Goal: Task Accomplishment & Management: Use online tool/utility

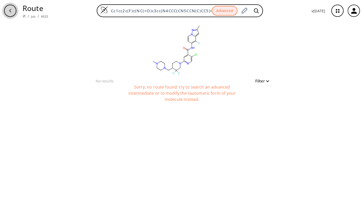
click at [8, 10] on icon "button" at bounding box center [10, 11] width 4 height 4
click at [334, 12] on icon "button" at bounding box center [338, 11] width 14 height 14
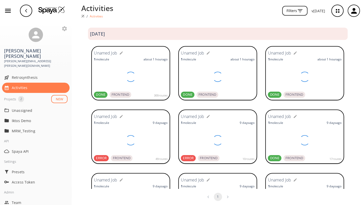
click at [60, 9] on img at bounding box center [51, 10] width 27 height 8
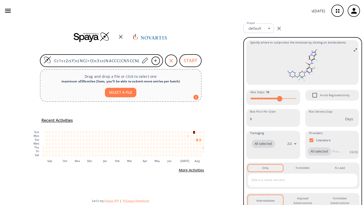
scroll to position [0, 63]
drag, startPoint x: 54, startPoint y: 62, endPoint x: 240, endPoint y: 68, distance: 185.5
click at [240, 68] on div "Cc1cc2c(F)c(NC(=O)c3cc(N4CCC(CN5CCN(C)CC5)C(F)(F)C4)ncc3Cl)ccn2n1 START Drag an…" at bounding box center [120, 112] width 241 height 183
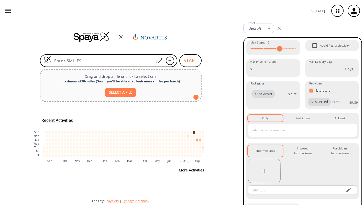
scroll to position [0, 0]
click at [353, 15] on div "button" at bounding box center [353, 10] width 11 height 11
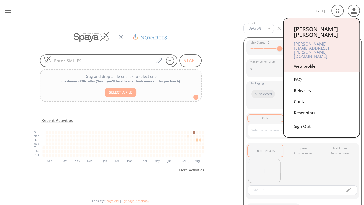
click at [300, 63] on link "View profile" at bounding box center [304, 65] width 21 height 5
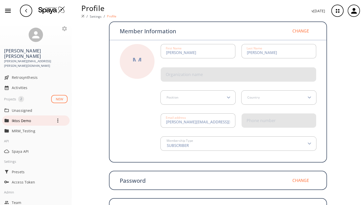
click at [22, 118] on p "Iktos Demo" at bounding box center [32, 120] width 41 height 5
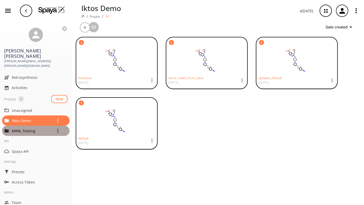
click at [18, 128] on p "MRM_Testing" at bounding box center [32, 130] width 41 height 5
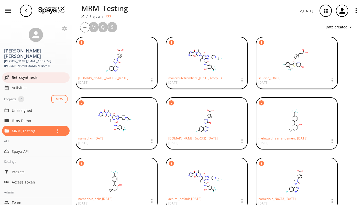
click at [22, 75] on span "Retrosynthesis" at bounding box center [40, 77] width 56 height 5
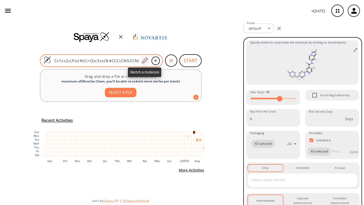
click at [145, 62] on icon at bounding box center [144, 60] width 7 height 7
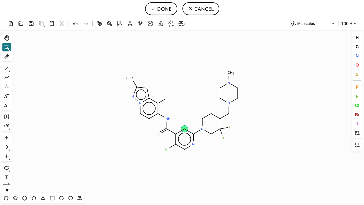
click at [186, 130] on circle at bounding box center [184, 129] width 7 height 7
click at [6, 67] on icon at bounding box center [6, 68] width 7 height 7
click at [355, 64] on span "O" at bounding box center [356, 64] width 3 height 5
click at [185, 120] on tspan "O" at bounding box center [184, 120] width 3 height 4
click at [201, 98] on tspan "O" at bounding box center [201, 98] width 3 height 4
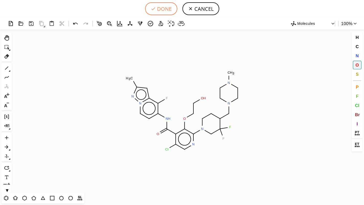
click at [159, 10] on button "DONE" at bounding box center [161, 8] width 32 height 13
type input "Cc1n[n]2c(c(c(cc2)NC(c2c(Cl)cnc(N3CC(F)(F)C(CN4CCN(C)CC4)CC3)c2OCCO)=O)F)c1"
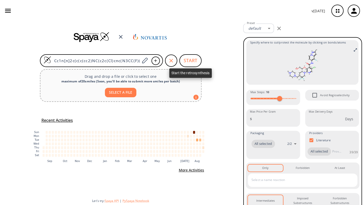
click at [189, 61] on button "START" at bounding box center [190, 60] width 22 height 13
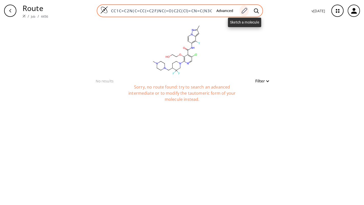
click at [242, 10] on icon at bounding box center [244, 10] width 7 height 7
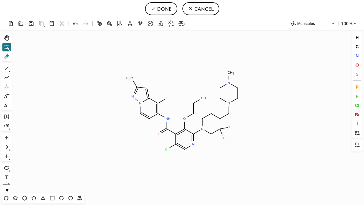
click at [5, 58] on icon at bounding box center [6, 56] width 5 height 5
drag, startPoint x: 185, startPoint y: 123, endPoint x: 200, endPoint y: 90, distance: 36.3
click at [200, 90] on icon "Created with Raphaël 2.3.0 C H 3 N F N H O Cl N N F F N N C H 3 O O H N" at bounding box center [182, 110] width 336 height 163
drag, startPoint x: 204, startPoint y: 96, endPoint x: 186, endPoint y: 117, distance: 27.0
click at [186, 117] on icon "Created with Raphaël 2.3.0 C H 3 N F N H O Cl N N F F N N C H 3 O O H N" at bounding box center [182, 110] width 336 height 163
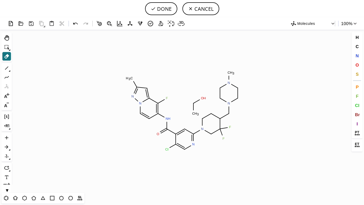
click at [186, 117] on icon "Created with Raphaël 2.3.0 C H 3 C H 3 N F N H O Cl N N F F N N C H 3 O H N" at bounding box center [182, 110] width 336 height 163
click at [196, 107] on icon at bounding box center [192, 107] width 5 height 10
click at [202, 100] on rect at bounding box center [203, 98] width 7 height 7
click at [197, 103] on tspan "4" at bounding box center [198, 104] width 2 height 4
click at [194, 114] on tspan "H" at bounding box center [195, 113] width 3 height 4
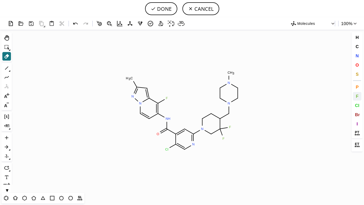
click at [355, 94] on span "F" at bounding box center [356, 96] width 3 height 5
drag, startPoint x: 185, startPoint y: 130, endPoint x: 184, endPoint y: 109, distance: 20.7
click at [184, 109] on icon "Created with Raphaël 2.3.0 C H 3 N F N H O Cl N N F F N N C H 3 N F F" at bounding box center [182, 110] width 336 height 163
click at [165, 9] on button "DONE" at bounding box center [161, 8] width 32 height 13
type input "CC1=NN2C=CC(NC(C3=C(F)C(N4CCC(CN5CCN(C)CC5)C(F)(F)C4)=NC=C3Cl)=O)=C(F)C2=C1"
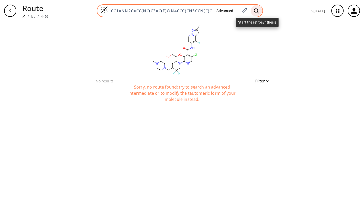
click at [257, 11] on icon at bounding box center [256, 10] width 5 height 5
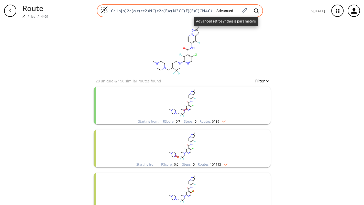
click at [224, 12] on button "Advanced" at bounding box center [224, 10] width 25 height 9
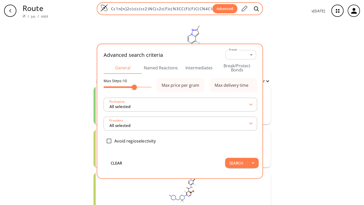
scroll to position [0, 59]
type input "All selected"
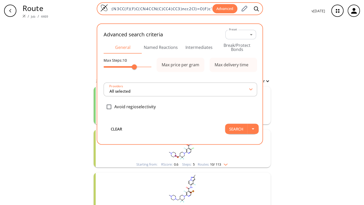
type input "All selected"
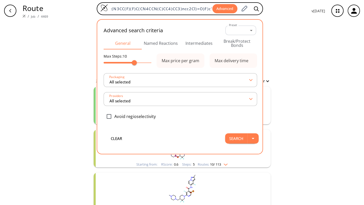
click at [305, 50] on div "clear 28 unique & 190 similar routes found Filter Starting from: RScore : 0.7 S…" at bounding box center [182, 181] width 364 height 320
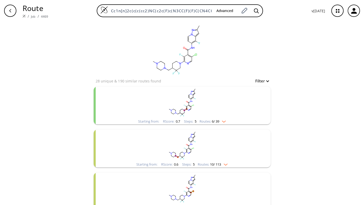
click at [186, 99] on rect "clusters" at bounding box center [182, 102] width 133 height 32
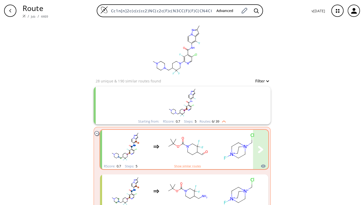
click at [199, 142] on ellipse "clusters" at bounding box center [198, 141] width 3 height 3
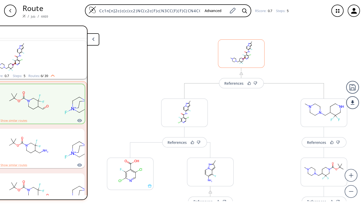
scroll to position [0, 90]
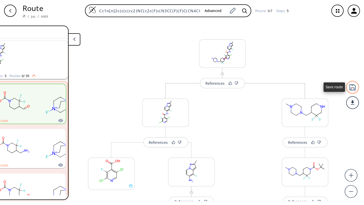
click at [352, 87] on div at bounding box center [352, 87] width 13 height 13
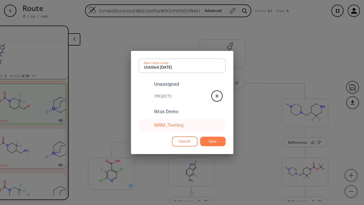
click at [167, 122] on div "MRM_Testing" at bounding box center [182, 125] width 87 height 12
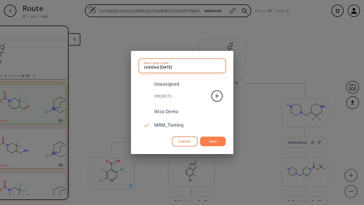
drag, startPoint x: 160, startPoint y: 68, endPoint x: 139, endPoint y: 68, distance: 20.5
click at [139, 68] on div "Untitled 22 AUG 2025 New route name" at bounding box center [182, 66] width 87 height 14
type input "EQQ_default_[DATE]"
click at [217, 142] on button "Save" at bounding box center [213, 141] width 26 height 9
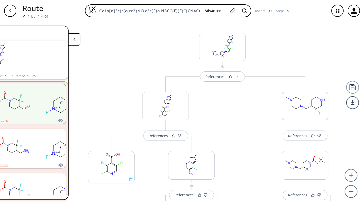
scroll to position [0, 0]
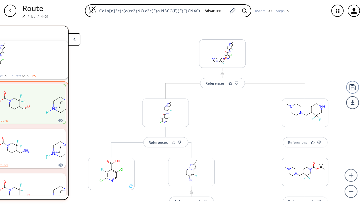
click at [352, 9] on icon "button" at bounding box center [354, 11] width 8 height 8
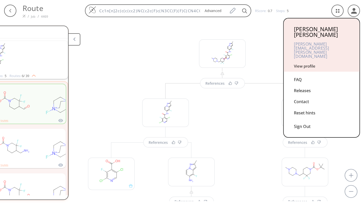
click at [343, 10] on div at bounding box center [182, 102] width 364 height 205
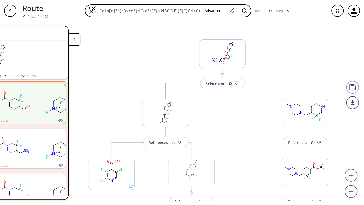
click at [336, 10] on icon "button" at bounding box center [337, 10] width 3 height 3
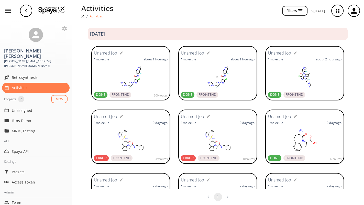
click at [143, 73] on rect at bounding box center [131, 77] width 74 height 26
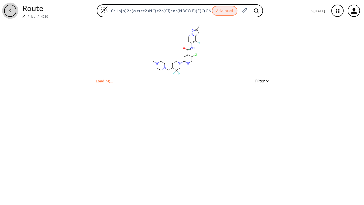
click at [12, 10] on icon "button" at bounding box center [10, 11] width 4 height 4
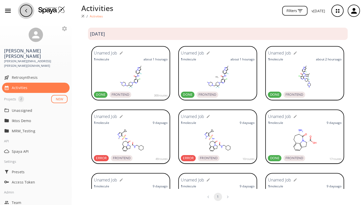
click at [29, 11] on div "button" at bounding box center [26, 11] width 12 height 12
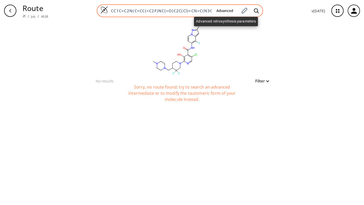
click at [223, 10] on button "Advanced" at bounding box center [224, 10] width 25 height 9
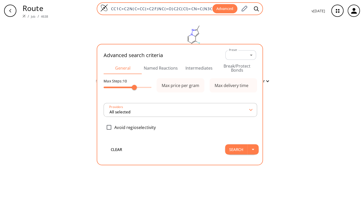
scroll to position [0, 80]
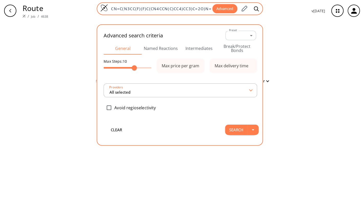
type input "All selected"
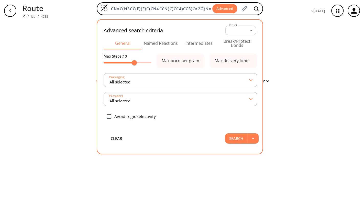
click at [236, 46] on button "Break/Protect Bonds" at bounding box center [237, 43] width 38 height 12
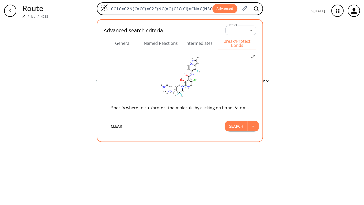
click at [185, 86] on icon at bounding box center [184, 85] width 1 height 1
click at [189, 90] on icon at bounding box center [190, 89] width 5 height 5
click at [234, 124] on button "Search" at bounding box center [236, 126] width 22 height 10
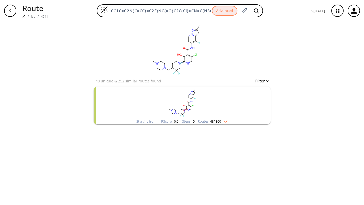
click at [194, 108] on rect "clusters" at bounding box center [182, 102] width 133 height 32
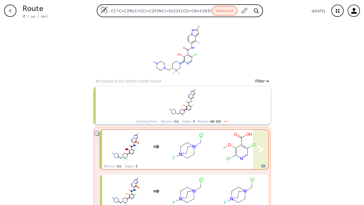
click at [193, 142] on rect "clusters" at bounding box center [187, 146] width 46 height 32
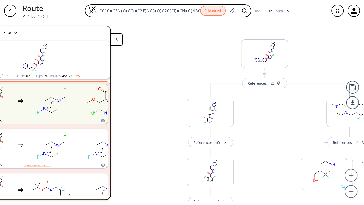
scroll to position [0, 48]
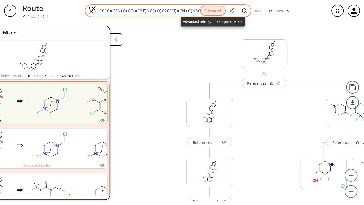
click at [214, 8] on button "Advanced" at bounding box center [213, 11] width 26 height 10
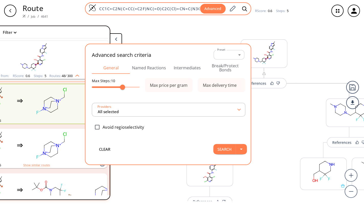
scroll to position [0, 81]
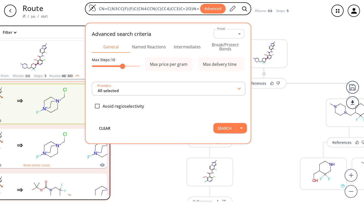
type input "All selected"
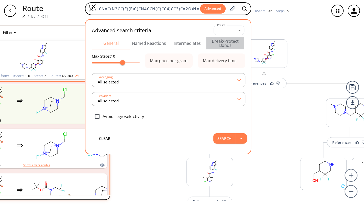
scroll to position [0, 0]
click at [220, 43] on button "Break/Protect Bonds" at bounding box center [225, 43] width 38 height 12
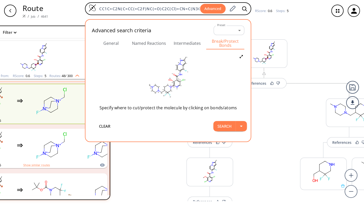
click at [312, 46] on div "References More routes from here References More routes from here References Mo…" at bounding box center [264, 191] width 284 height 335
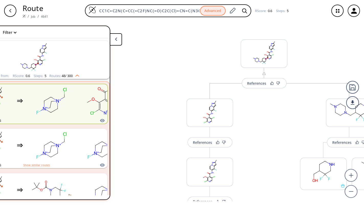
scroll to position [0, 90]
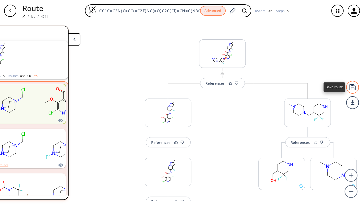
click at [352, 88] on div at bounding box center [352, 87] width 13 height 13
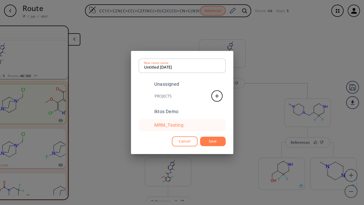
click at [168, 126] on div "MRM_Testing" at bounding box center [168, 125] width 29 height 5
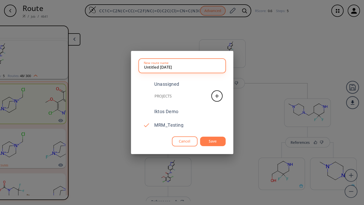
drag, startPoint x: 160, startPoint y: 67, endPoint x: 131, endPoint y: 68, distance: 28.9
click at [131, 68] on div "Untitled 22 AUG 2025 New route name Unassigned Projects Iktos Demo MRM_Testing …" at bounding box center [182, 102] width 102 height 103
type input "EQQ_sel.disc_22 AUG 2025"
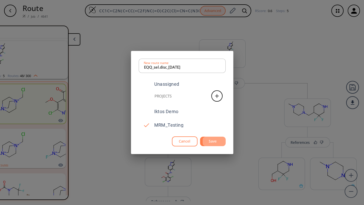
click at [210, 143] on button "Save" at bounding box center [213, 141] width 26 height 9
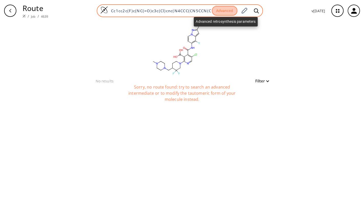
click at [228, 12] on button "Advanced" at bounding box center [225, 11] width 26 height 10
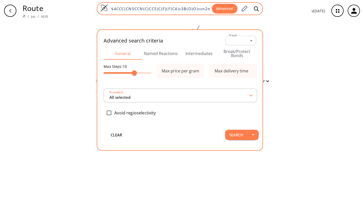
type input "All selected"
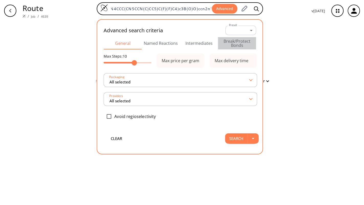
scroll to position [0, 0]
click at [231, 41] on button "Break/Protect Bonds" at bounding box center [237, 43] width 38 height 12
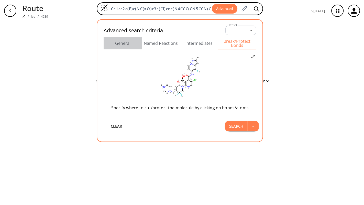
click at [125, 44] on button "General" at bounding box center [123, 43] width 38 height 12
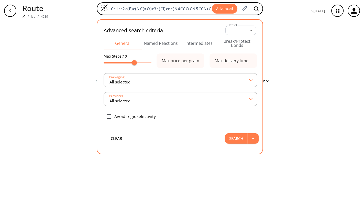
click at [292, 70] on div "clear No results Filter Sorry, no route found: try to search an advanced interm…" at bounding box center [182, 112] width 364 height 183
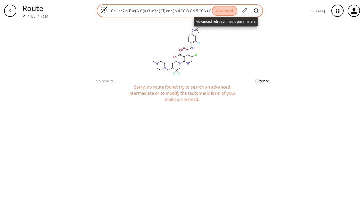
click at [223, 10] on button "Advanced" at bounding box center [225, 11] width 26 height 10
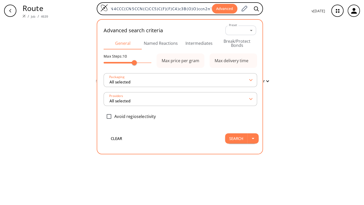
click at [168, 44] on button "Named Reactions" at bounding box center [161, 43] width 38 height 12
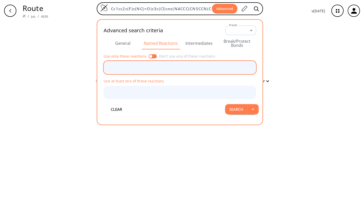
click at [146, 64] on input "text" at bounding box center [176, 67] width 140 height 9
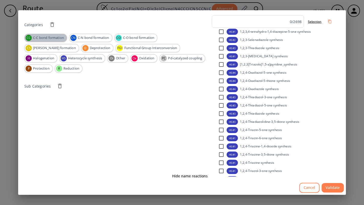
click at [41, 38] on span "C-C bond formation" at bounding box center [48, 37] width 37 height 5
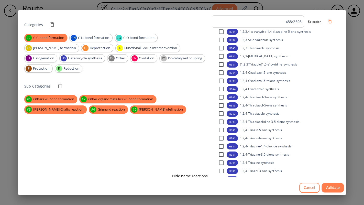
click at [42, 43] on div "CC C-C bond formation CN C-N bond formation CO C-O bond formation CS C-S bond f…" at bounding box center [116, 53] width 185 height 39
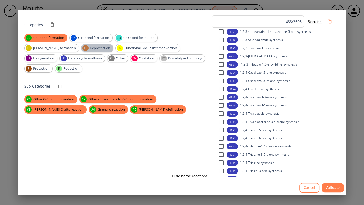
click at [81, 45] on div "D Deprotection" at bounding box center [97, 48] width 32 height 8
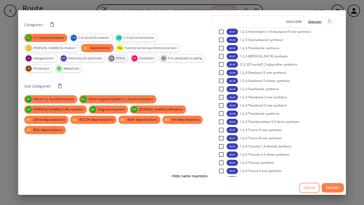
click at [107, 54] on div "Ot Other" at bounding box center [117, 58] width 21 height 8
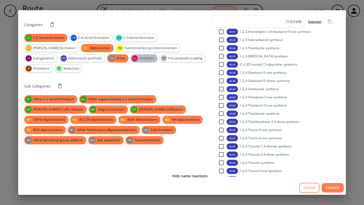
click at [136, 60] on span "Oxidation" at bounding box center [146, 58] width 21 height 5
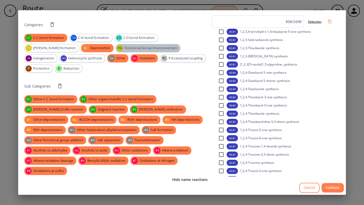
click at [121, 49] on span "Functional Group Interconversion" at bounding box center [150, 48] width 59 height 5
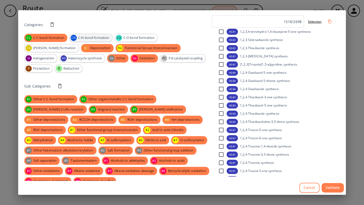
click at [91, 36] on span "C-N bond formation" at bounding box center [93, 37] width 37 height 5
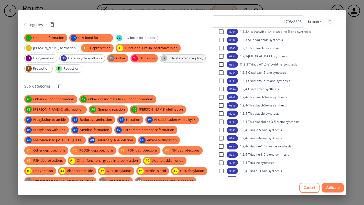
click at [166, 57] on span "Pd-catalyzed coupling" at bounding box center [186, 58] width 40 height 5
click at [52, 66] on span "Protection" at bounding box center [41, 68] width 22 height 5
click at [57, 54] on div "H Halogenation" at bounding box center [40, 58] width 33 height 8
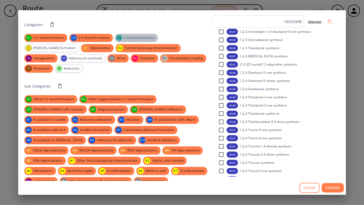
click at [143, 37] on span "C-O bond formation" at bounding box center [139, 37] width 37 height 5
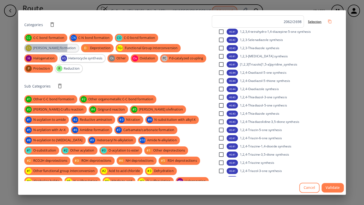
click at [32, 45] on div "CS" at bounding box center [29, 48] width 6 height 6
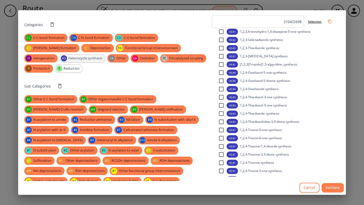
click at [105, 54] on div "HS Heterocycle synthesis" at bounding box center [83, 58] width 46 height 8
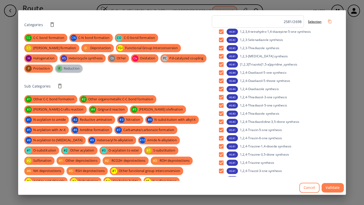
click at [82, 66] on span "Reduction" at bounding box center [71, 68] width 21 height 5
click at [335, 187] on button "Validate" at bounding box center [332, 187] width 22 height 9
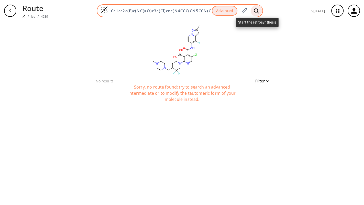
click at [255, 11] on icon at bounding box center [256, 10] width 5 height 5
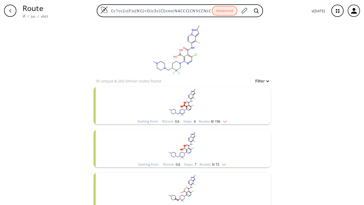
click at [187, 104] on rect "clusters" at bounding box center [182, 102] width 133 height 32
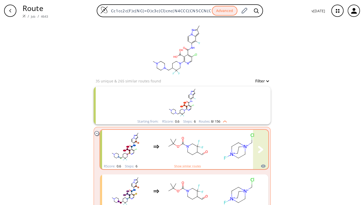
click at [195, 145] on icon "clusters" at bounding box center [194, 145] width 5 height 3
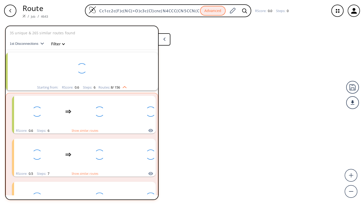
scroll to position [12, 0]
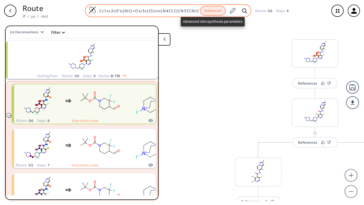
click at [217, 11] on button "Advanced" at bounding box center [213, 11] width 26 height 10
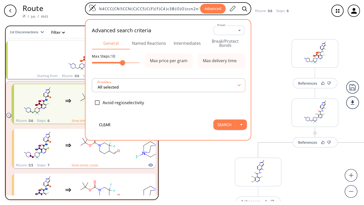
scroll to position [0, 0]
click at [143, 41] on button "Named Reactions" at bounding box center [149, 43] width 38 height 12
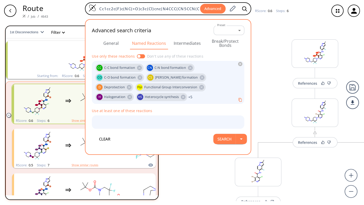
click at [115, 40] on button "General" at bounding box center [111, 43] width 38 height 12
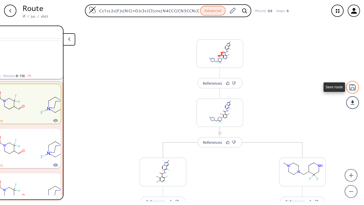
click at [353, 88] on div at bounding box center [352, 87] width 13 height 13
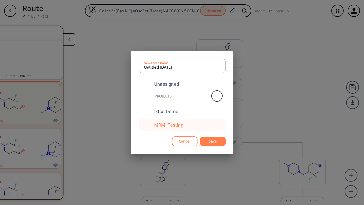
click at [167, 127] on div "MRM_Testing" at bounding box center [168, 125] width 29 height 5
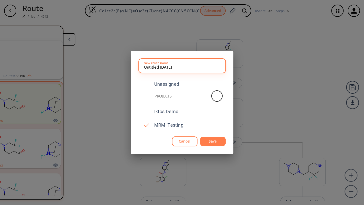
drag, startPoint x: 159, startPoint y: 67, endPoint x: 135, endPoint y: 67, distance: 24.5
click at [135, 67] on div "Untitled 22 AUG 2025 New route name Unassigned Projects Iktos Demo MRM_Testing …" at bounding box center [182, 102] width 102 height 103
type input "EQQ_namedrxn_22 AUG 2025"
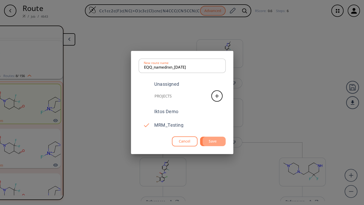
click at [210, 141] on button "Save" at bounding box center [213, 141] width 26 height 9
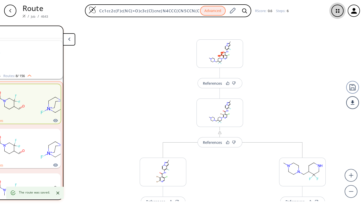
click at [338, 10] on icon "button" at bounding box center [337, 10] width 3 height 3
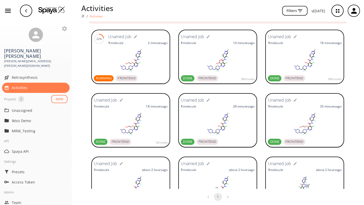
scroll to position [25, 0]
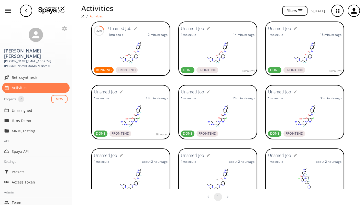
click at [301, 113] on rect at bounding box center [305, 116] width 74 height 26
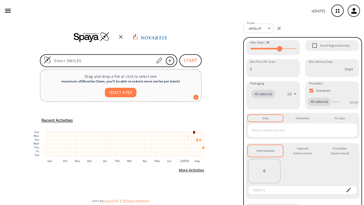
click at [354, 13] on icon "button" at bounding box center [354, 11] width 6 height 6
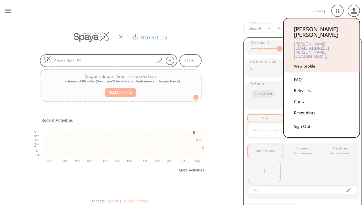
click at [302, 63] on link "View profile" at bounding box center [304, 65] width 21 height 5
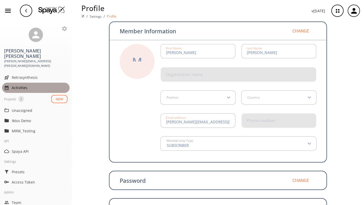
click at [16, 85] on span "Activities" at bounding box center [40, 87] width 56 height 5
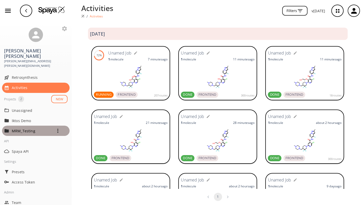
click at [21, 128] on p "MRM_Testing" at bounding box center [32, 130] width 41 height 5
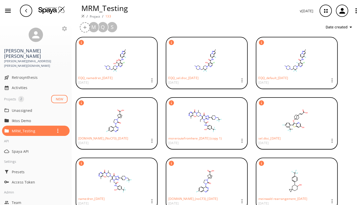
click at [110, 57] on rect at bounding box center [115, 61] width 74 height 26
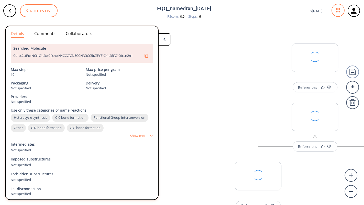
scroll to position [0, 45]
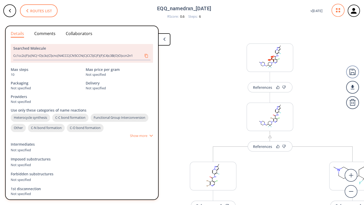
click at [40, 11] on span "Routes list" at bounding box center [41, 10] width 22 height 3
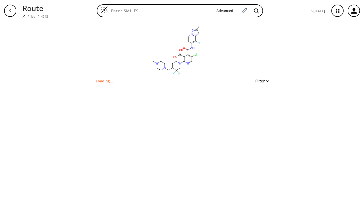
type input "Cc1cc2c(F)c(NC(=O)c3c(Cl)cnc(N4CCC(CN5CCN(C)CC5)C(F)(F)C4)c3B(O)O)ccn2n1"
click at [11, 13] on div "button" at bounding box center [10, 11] width 12 height 12
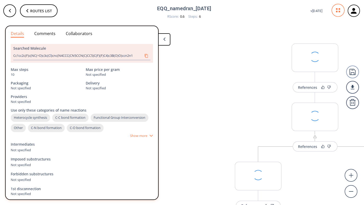
scroll to position [0, 45]
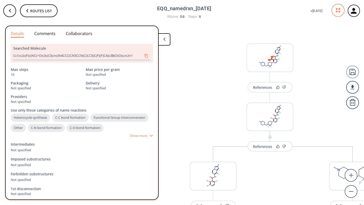
click at [353, 13] on icon "button" at bounding box center [354, 11] width 6 height 6
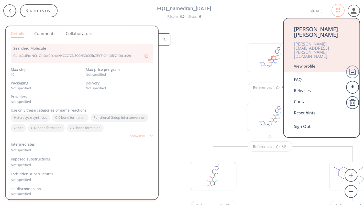
click at [305, 63] on link "View profile" at bounding box center [304, 65] width 21 height 5
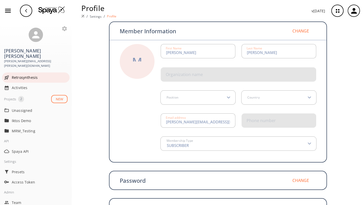
click at [27, 75] on span "Retrosynthesis" at bounding box center [40, 77] width 56 height 5
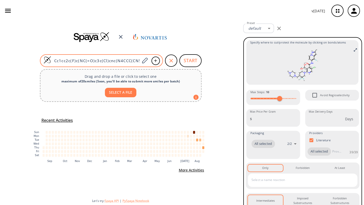
click at [120, 60] on input "Cc1cc2c(F)c(NC(=O)c3c(Cl)cnc(N4CCC(CN5CCN(C)CC5)C(F)(F)C4)c3B(O)O)ccn2n1" at bounding box center [95, 60] width 89 height 5
click at [145, 61] on icon at bounding box center [145, 61] width 6 height 6
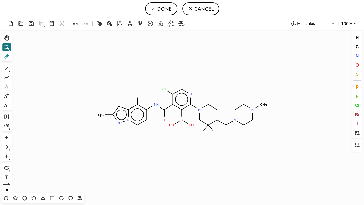
click at [8, 57] on icon at bounding box center [6, 56] width 7 height 7
drag, startPoint x: 186, startPoint y: 136, endPoint x: 179, endPoint y: 114, distance: 23.3
click at [172, 125] on tspan "O" at bounding box center [172, 125] width 3 height 4
click at [186, 127] on icon "Created with [PERSON_NAME] 2.3.0 C H 3 F N H O Cl N N N N C H 3 F F O H 2 N N" at bounding box center [182, 110] width 336 height 163
click at [191, 123] on tspan "O" at bounding box center [190, 125] width 3 height 4
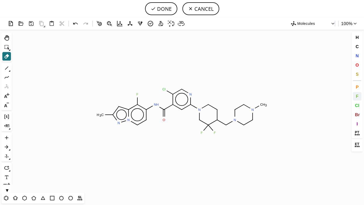
click at [355, 96] on span "F" at bounding box center [356, 96] width 3 height 5
drag, startPoint x: 183, startPoint y: 110, endPoint x: 183, endPoint y: 134, distance: 24.0
click at [183, 134] on icon "Created with [PERSON_NAME] 2.3.0 C H 3 F N H O Cl N N N N C H 3 F F N N F F" at bounding box center [182, 110] width 336 height 163
click at [162, 9] on button "DONE" at bounding box center [161, 8] width 32 height 13
type input "Cc1n[n]2c(c(c(cc2)NC(c2c(F)c(N3CC(F)(F)C(CN4CCN(C)CC4)CC3)ncc2Cl)=O)F)c1"
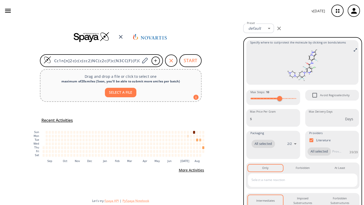
click at [273, 178] on input "text" at bounding box center [298, 180] width 97 height 8
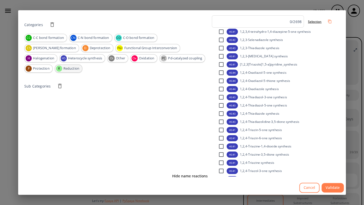
click at [82, 66] on span "Reduction" at bounding box center [71, 68] width 21 height 5
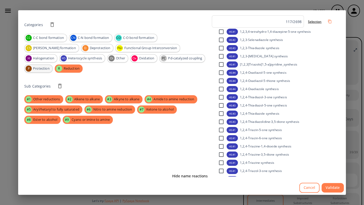
click at [52, 66] on span "Protection" at bounding box center [41, 68] width 22 height 5
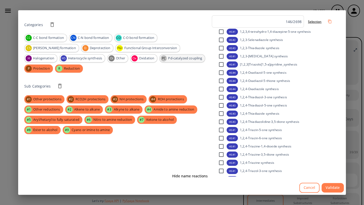
click at [165, 58] on span "Pd-catalyzed coupling" at bounding box center [185, 58] width 40 height 5
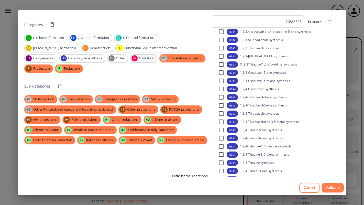
click at [136, 57] on span "Oxidation" at bounding box center [146, 58] width 21 height 5
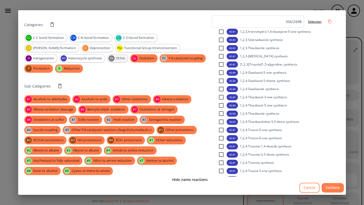
click at [113, 58] on span "Other" at bounding box center [120, 58] width 15 height 5
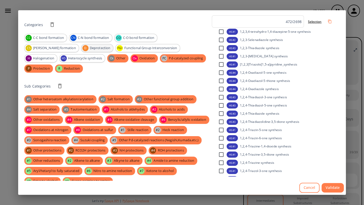
click at [87, 48] on span "Deprotection" at bounding box center [100, 48] width 26 height 5
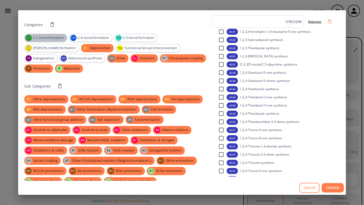
click at [52, 35] on span "C-C bond formation" at bounding box center [48, 37] width 37 height 5
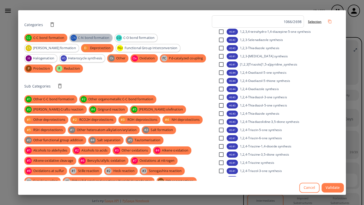
click at [95, 40] on span "C-N bond formation" at bounding box center [93, 37] width 37 height 5
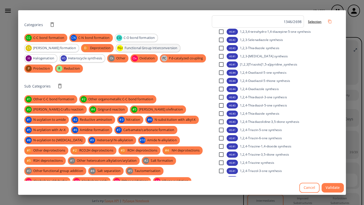
click at [121, 49] on span "Functional Group Interconversion" at bounding box center [150, 48] width 59 height 5
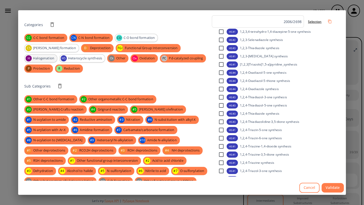
click at [57, 56] on span "Halogenation" at bounding box center [43, 58] width 27 height 5
click at [137, 37] on span "C-O bond formation" at bounding box center [139, 37] width 37 height 5
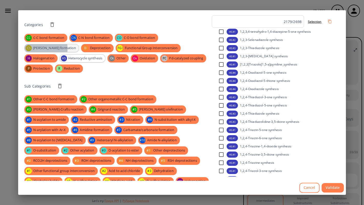
click at [78, 46] on span "[PERSON_NAME] formation" at bounding box center [54, 48] width 48 height 5
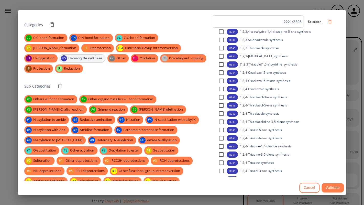
click at [105, 56] on span "Heterocycle synthesis" at bounding box center [85, 58] width 40 height 5
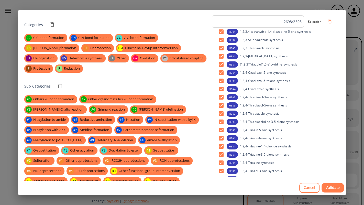
click at [332, 186] on button "Validate" at bounding box center [332, 187] width 22 height 9
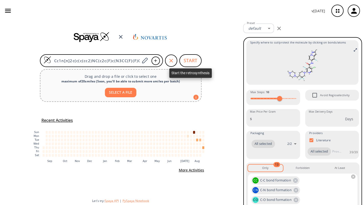
click at [190, 61] on button "START" at bounding box center [190, 60] width 22 height 13
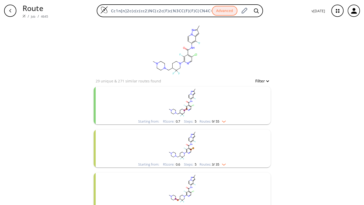
click at [197, 107] on rect "clusters" at bounding box center [182, 102] width 133 height 32
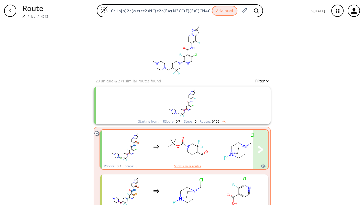
click at [187, 149] on rect "clusters" at bounding box center [187, 146] width 46 height 32
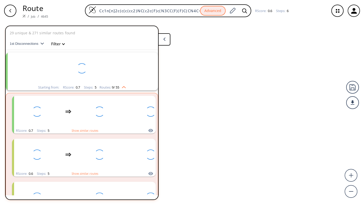
scroll to position [12, 0]
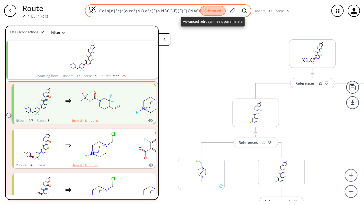
click at [206, 12] on button "Advanced" at bounding box center [213, 11] width 26 height 10
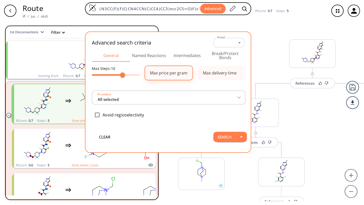
type input "All selected"
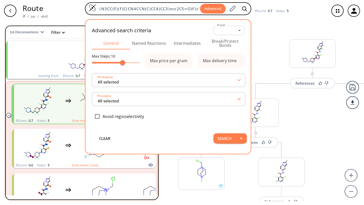
click at [149, 42] on button "Named Reactions" at bounding box center [149, 43] width 38 height 12
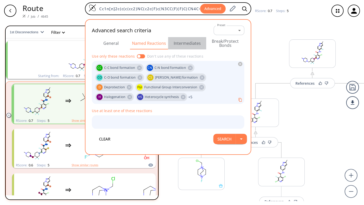
click at [185, 37] on button "Intermediates" at bounding box center [187, 43] width 38 height 12
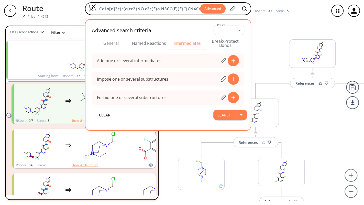
click at [263, 37] on div "References More routes from here References More routes from here More routes f…" at bounding box center [312, 157] width 284 height 266
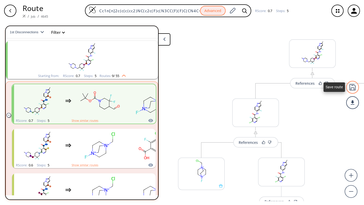
click at [351, 89] on div at bounding box center [352, 87] width 13 height 13
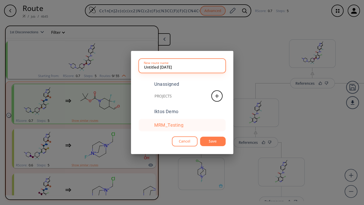
click at [173, 126] on div "MRM_Testing" at bounding box center [168, 125] width 29 height 5
drag, startPoint x: 160, startPoint y: 65, endPoint x: 128, endPoint y: 67, distance: 31.5
click at [128, 67] on div "Untitled [DATE] New route name Unassigned Projects Iktos Demo MRM_Testing Cance…" at bounding box center [182, 102] width 364 height 205
click at [156, 67] on input "EQQ_namedRxn_[DATE]" at bounding box center [182, 66] width 76 height 10
type input "EQQ_NamedRxn_[DATE]"
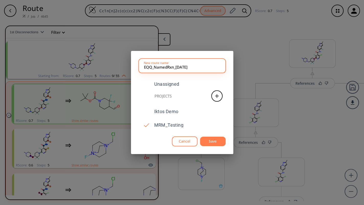
click at [212, 143] on button "Save" at bounding box center [213, 141] width 26 height 9
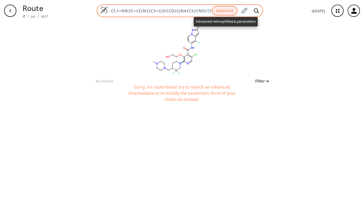
click at [224, 11] on button "Advanced" at bounding box center [225, 11] width 26 height 10
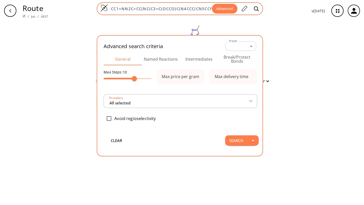
scroll to position [0, 89]
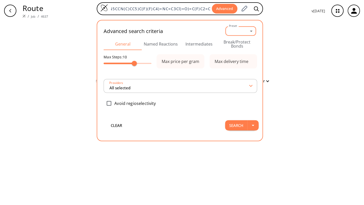
type input "All selected"
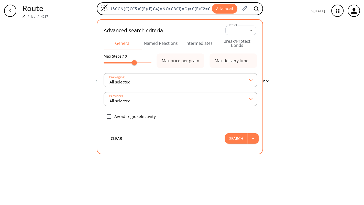
click at [236, 44] on button "Break/Protect Bonds" at bounding box center [237, 43] width 38 height 12
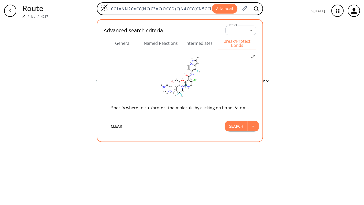
click at [185, 85] on ellipse at bounding box center [186, 85] width 2 height 2
click at [189, 91] on icon at bounding box center [190, 89] width 5 height 5
click at [185, 85] on ellipse at bounding box center [186, 85] width 2 height 2
click at [190, 91] on icon at bounding box center [190, 89] width 5 height 5
click at [184, 86] on icon at bounding box center [183, 86] width 1 height 1
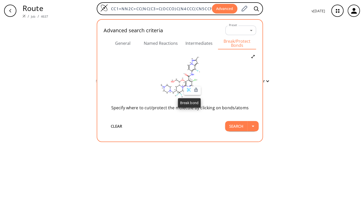
click at [189, 91] on icon at bounding box center [189, 90] width 4 height 4
click at [157, 43] on button "Named Reactions" at bounding box center [161, 43] width 38 height 12
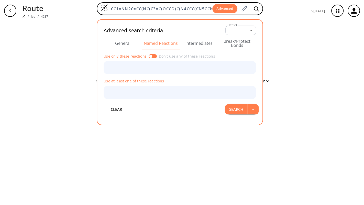
click at [242, 47] on button "Break/Protect Bonds" at bounding box center [237, 43] width 38 height 12
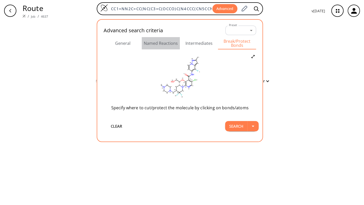
click at [158, 42] on button "Named Reactions" at bounding box center [161, 43] width 38 height 12
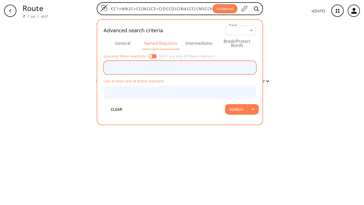
click at [153, 66] on input "text" at bounding box center [176, 67] width 140 height 9
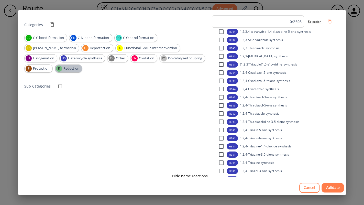
click at [62, 65] on div "R" at bounding box center [59, 68] width 6 height 6
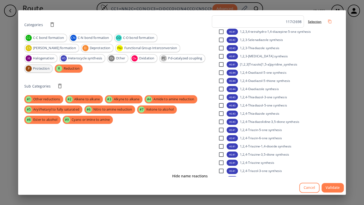
click at [52, 66] on span "Protection" at bounding box center [41, 68] width 22 height 5
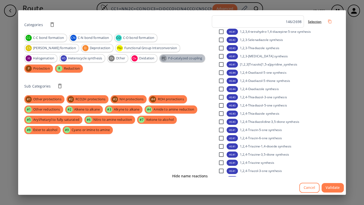
click at [165, 59] on span "Pd-catalyzed coupling" at bounding box center [185, 58] width 40 height 5
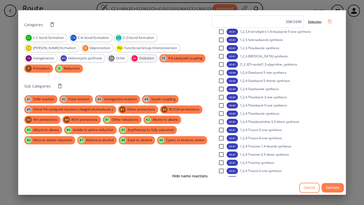
click at [136, 59] on span "Oxidation" at bounding box center [146, 58] width 21 height 5
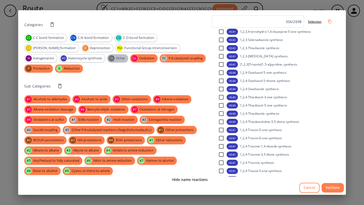
click at [113, 58] on span "Other" at bounding box center [120, 58] width 15 height 5
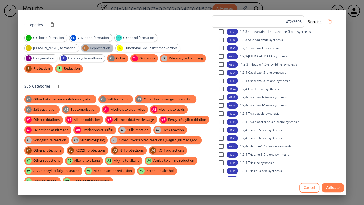
click at [87, 47] on span "Deprotection" at bounding box center [100, 48] width 26 height 5
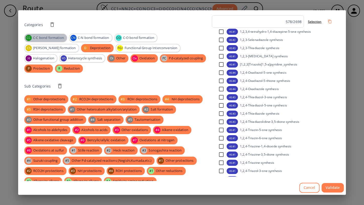
click at [51, 37] on span "C-C bond formation" at bounding box center [48, 37] width 37 height 5
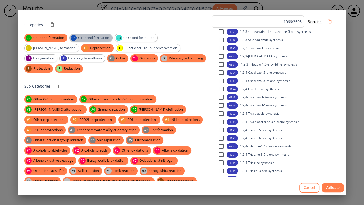
click at [88, 38] on span "C-N bond formation" at bounding box center [93, 37] width 37 height 5
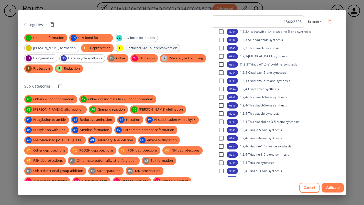
click at [121, 49] on span "Functional Group Interconversion" at bounding box center [150, 48] width 59 height 5
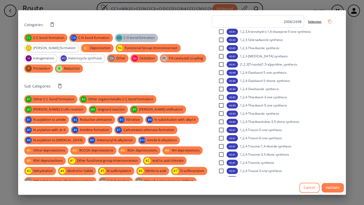
click at [136, 40] on span "C-O bond formation" at bounding box center [139, 37] width 37 height 5
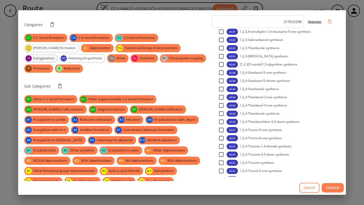
click at [57, 56] on span "Halogenation" at bounding box center [43, 58] width 27 height 5
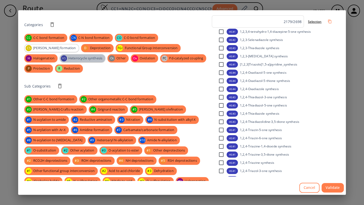
click at [105, 56] on span "Heterocycle synthesis" at bounding box center [85, 58] width 40 height 5
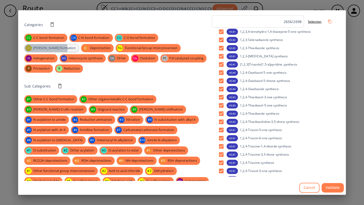
click at [78, 46] on span "[PERSON_NAME] formation" at bounding box center [54, 48] width 48 height 5
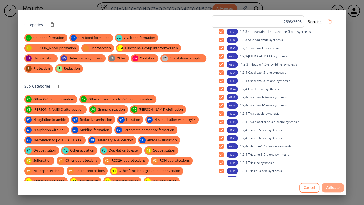
click at [335, 187] on button "Validate" at bounding box center [332, 187] width 22 height 9
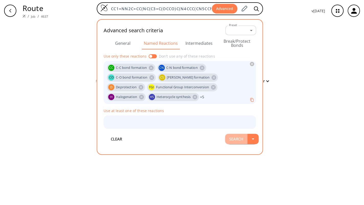
click at [239, 137] on button "Search" at bounding box center [236, 139] width 22 height 10
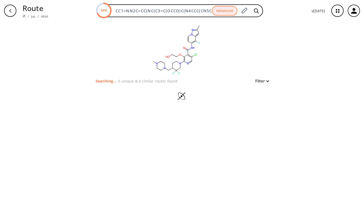
click at [354, 13] on icon "button" at bounding box center [354, 11] width 6 height 6
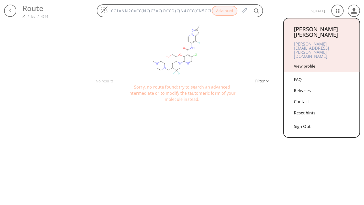
click at [237, 39] on div at bounding box center [182, 102] width 364 height 205
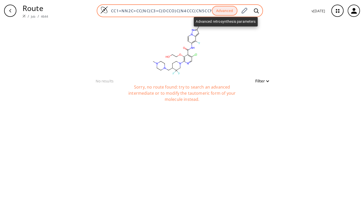
click at [225, 13] on button "Advanced" at bounding box center [225, 11] width 26 height 10
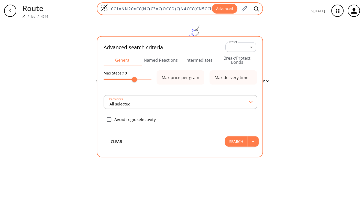
scroll to position [0, 89]
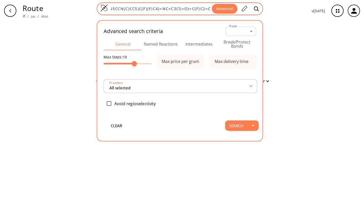
type input "All selected"
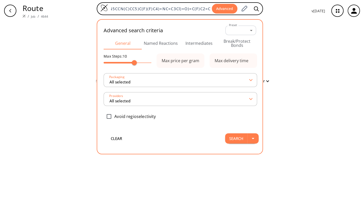
click at [166, 44] on button "Named Reactions" at bounding box center [161, 43] width 38 height 12
